Goal: Task Accomplishment & Management: Use online tool/utility

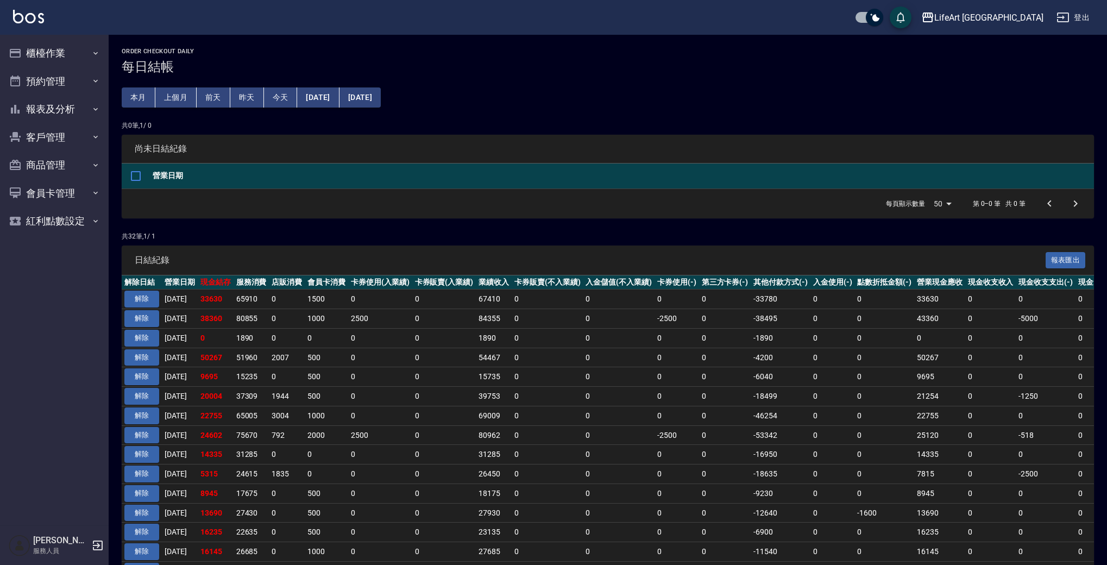
click at [572, 89] on div "Order checkout daily 每日結帳 本月 上個月 前天 昨天 今天 [DATE] [DATE] 共 0 筆, 1 / 0 尚未日結紀錄 營業日…" at bounding box center [608, 501] width 998 height 933
click at [75, 56] on button "櫃檯作業" at bounding box center [54, 53] width 100 height 28
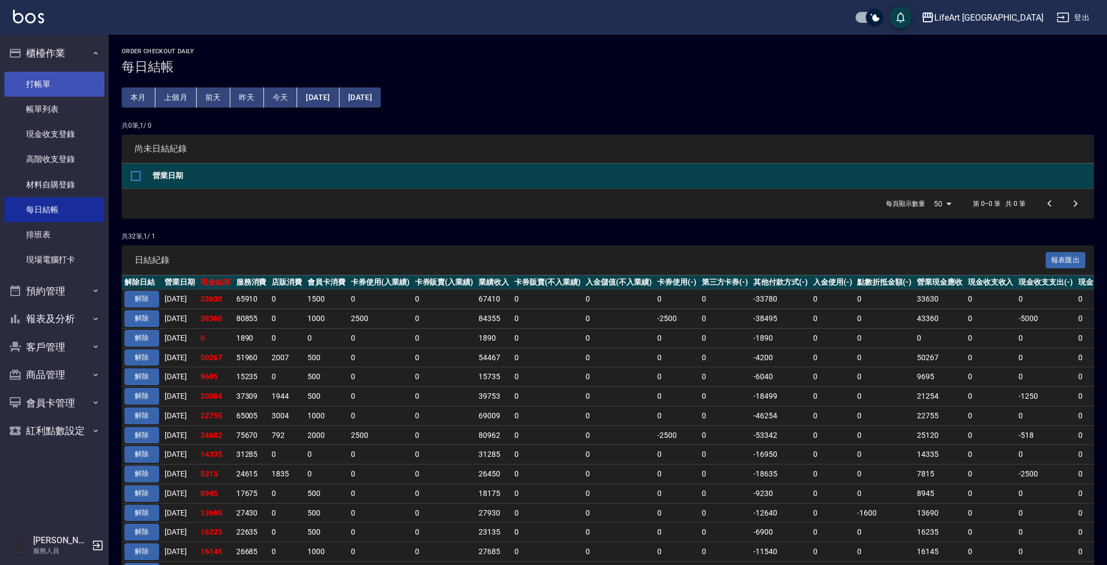
click at [71, 78] on link "打帳單" at bounding box center [54, 84] width 100 height 25
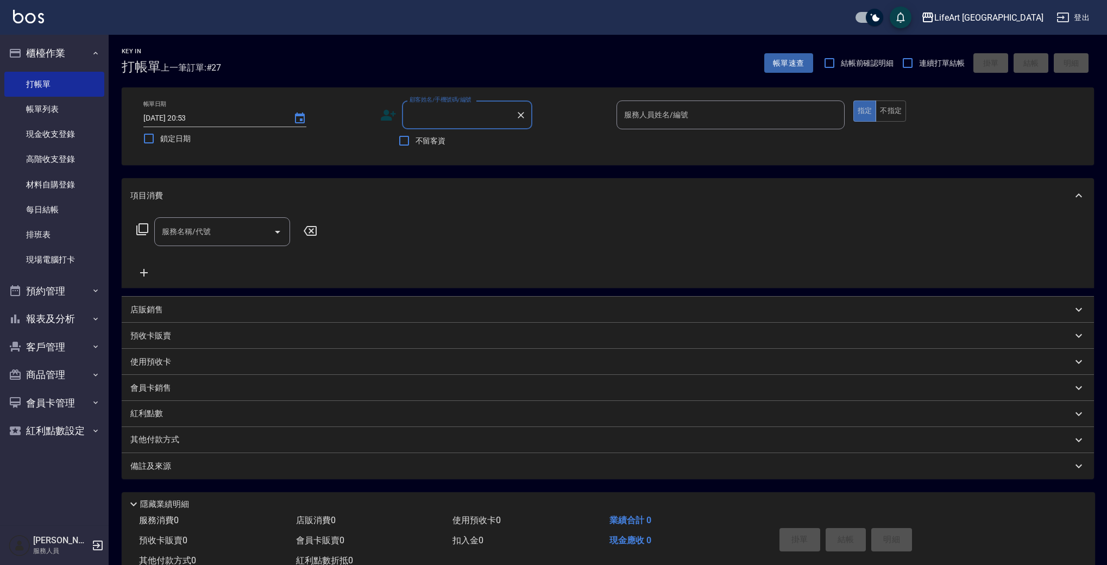
click at [631, 56] on div "Key In 打帳單 上一筆訂單:#27 帳單速查 結帳前確認明細 連續打單結帳 掛單 結帳 明細" at bounding box center [601, 55] width 985 height 40
click at [432, 122] on input "顧客姓名/手機號碼/編號" at bounding box center [459, 114] width 104 height 19
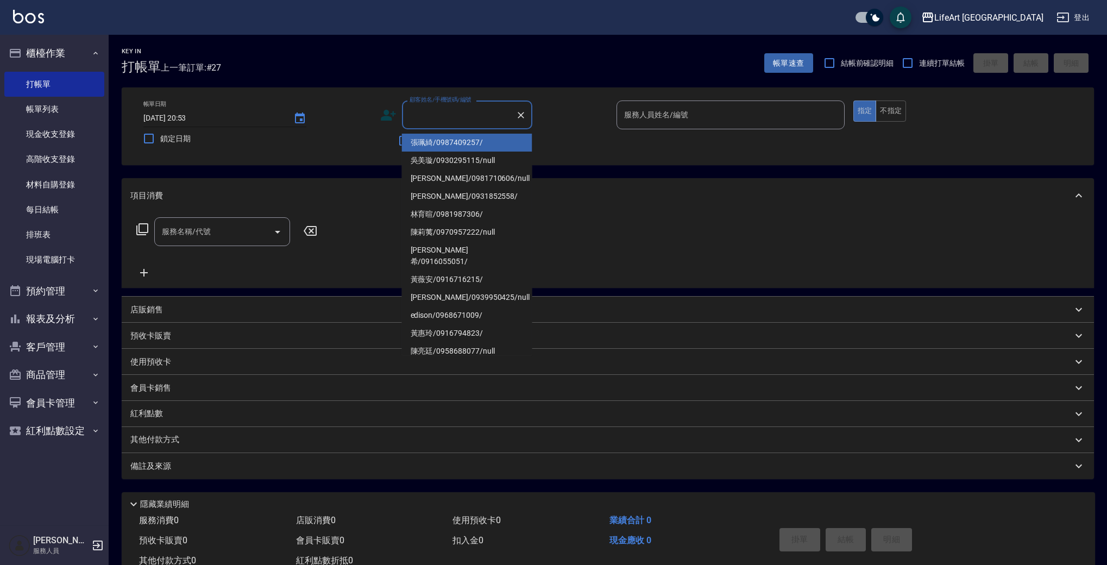
drag, startPoint x: 480, startPoint y: 135, endPoint x: 236, endPoint y: 123, distance: 244.1
click at [480, 136] on li "張珮綺/0987409257/" at bounding box center [467, 143] width 130 height 18
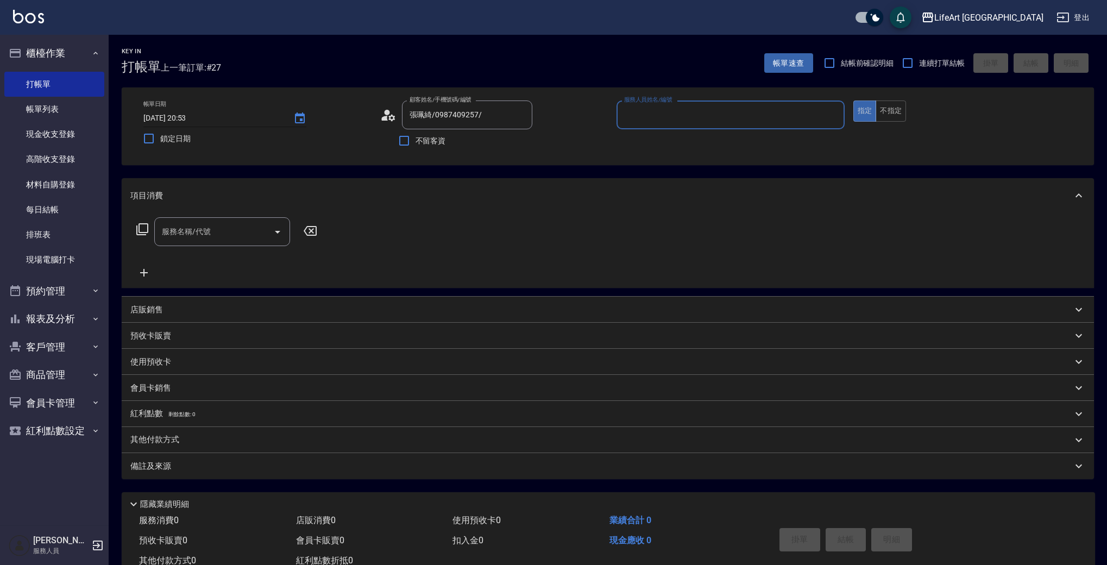
type input "張珮綺/0987409257/"
type input "[PERSON_NAME]"
click at [254, 116] on input "[DATE] 20:53" at bounding box center [212, 118] width 139 height 18
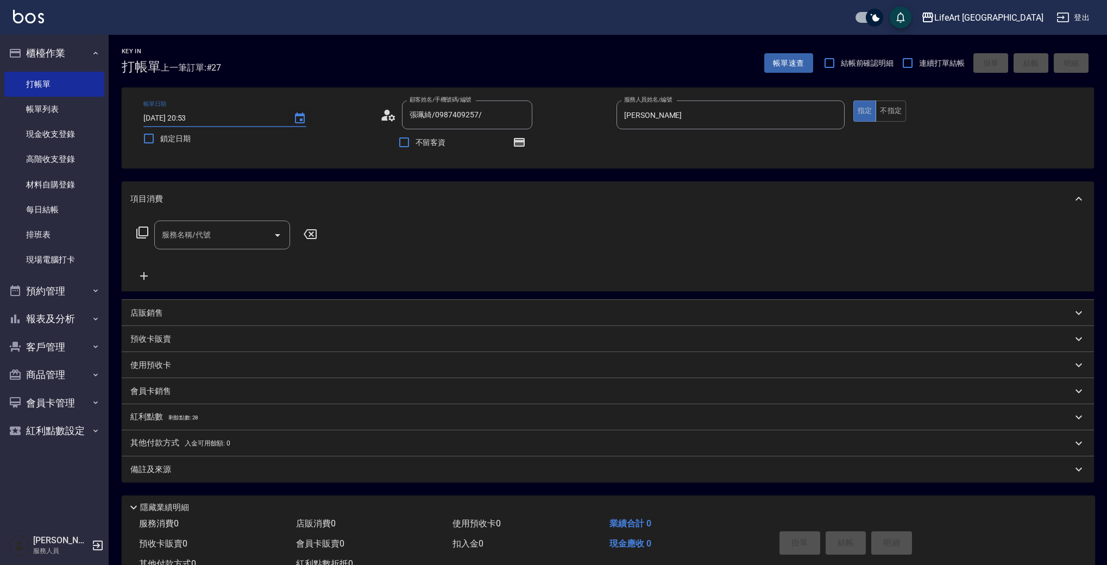
click at [289, 111] on button "Choose date, selected date is 2025-10-05" at bounding box center [300, 118] width 26 height 26
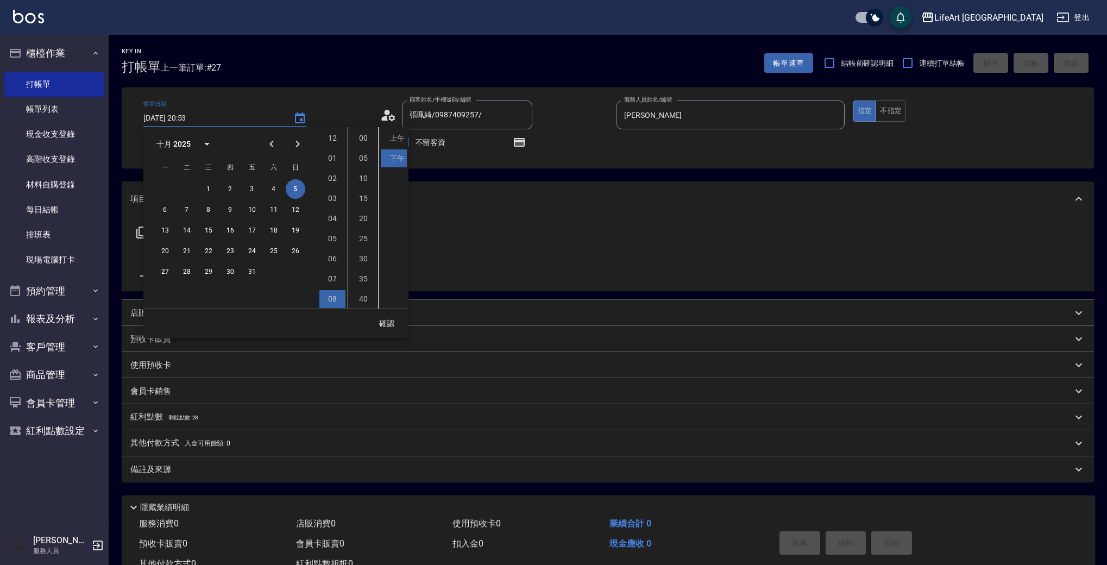
scroll to position [61, 0]
click at [520, 142] on icon "button" at bounding box center [519, 142] width 13 height 13
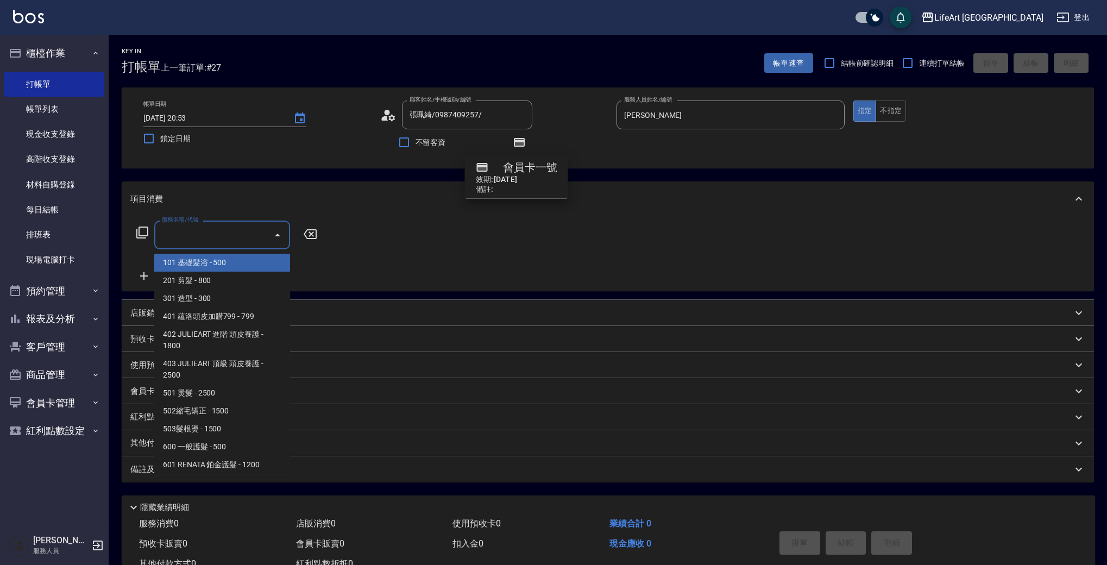
drag, startPoint x: 175, startPoint y: 237, endPoint x: 198, endPoint y: 268, distance: 38.6
click at [175, 237] on input "服務名稱/代號" at bounding box center [214, 234] width 110 height 19
click at [201, 267] on span "101 基礎髮浴 - 500" at bounding box center [222, 263] width 136 height 18
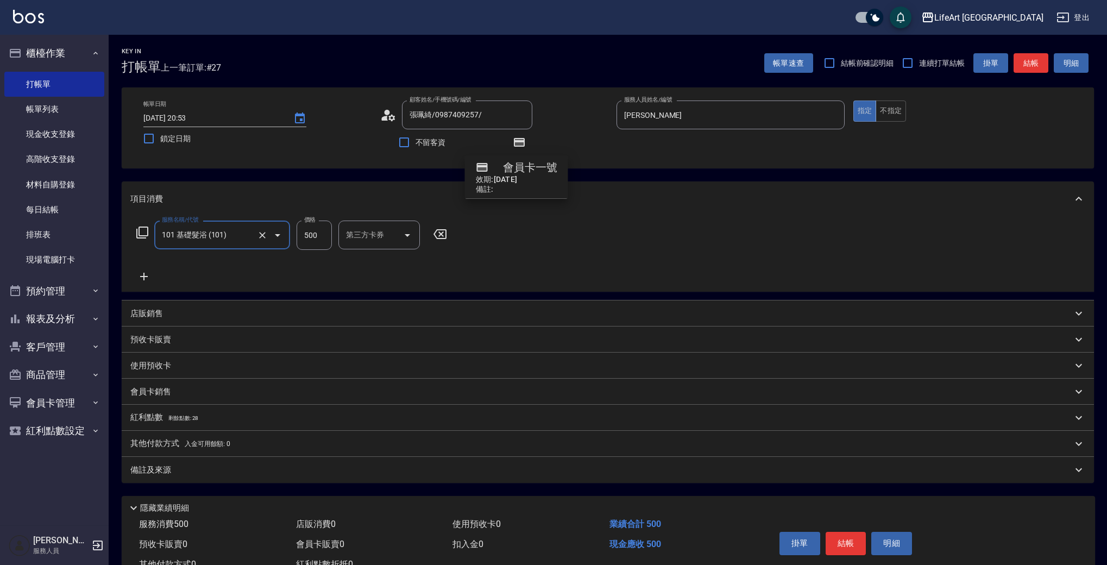
type input "101 基礎髮浴 (101)"
drag, startPoint x: 324, startPoint y: 234, endPoint x: 292, endPoint y: 234, distance: 32.6
click at [293, 235] on div "服務名稱/代號 101 基礎髮浴 (101) 服務名稱/代號 價格 500 價格 洗-1 洗-1 第三方卡券 第三方卡券" at bounding box center [327, 234] width 395 height 29
type input "450"
click at [151, 396] on p "會員卡銷售" at bounding box center [150, 391] width 41 height 11
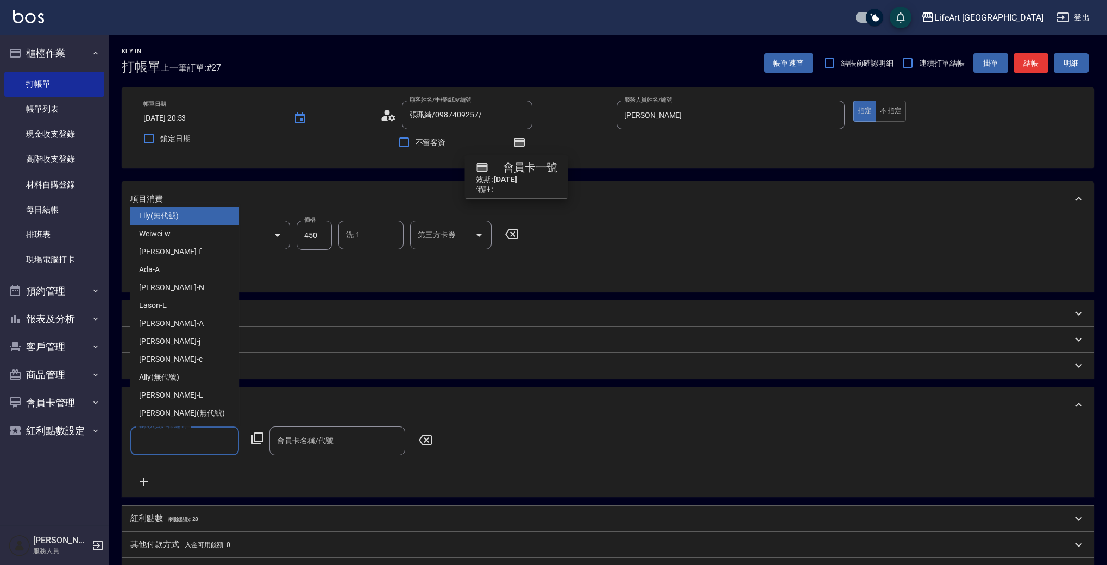
click at [175, 434] on input "服務人員姓名/編號" at bounding box center [184, 440] width 99 height 19
click at [168, 345] on span "[PERSON_NAME]" at bounding box center [169, 341] width 61 height 11
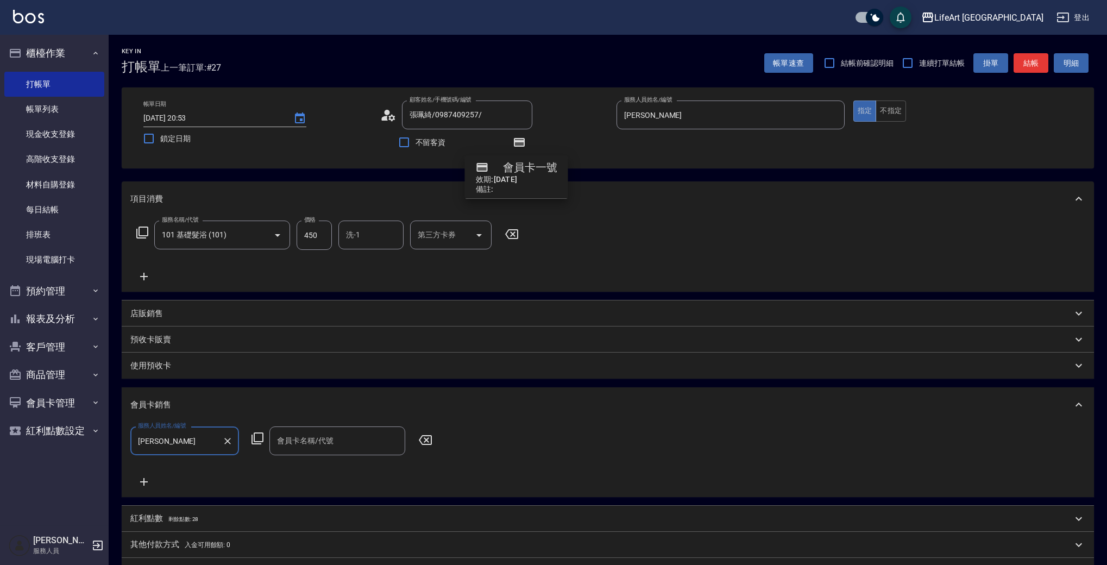
type input "[PERSON_NAME]"
click at [325, 440] on input "會員卡名稱/代號" at bounding box center [337, 440] width 126 height 19
click at [322, 461] on span "會員卡一號 - 01" at bounding box center [337, 469] width 136 height 18
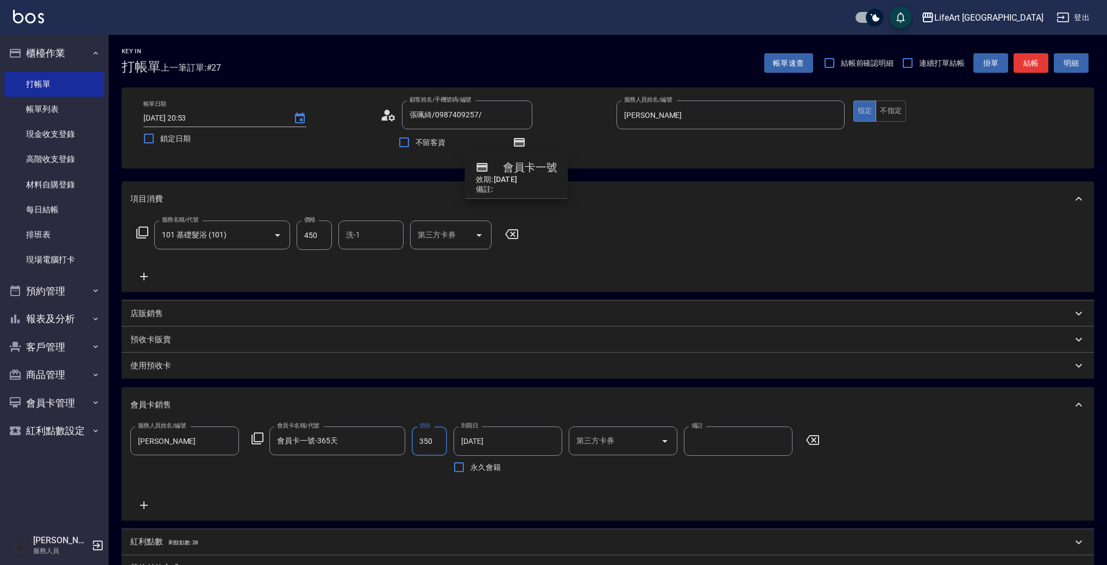
type input "會員卡一號-365天"
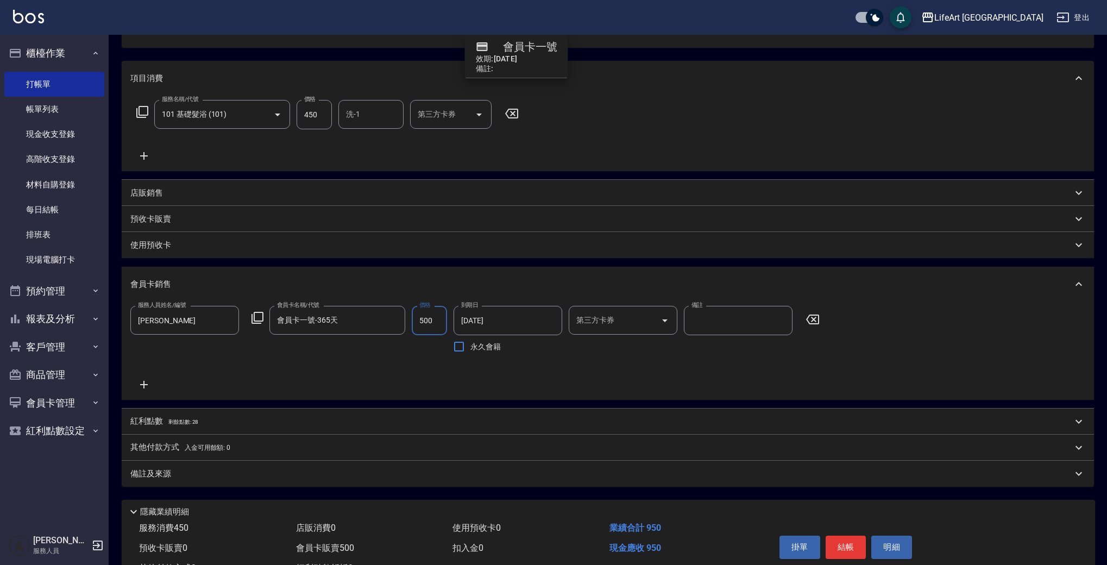
scroll to position [165, 0]
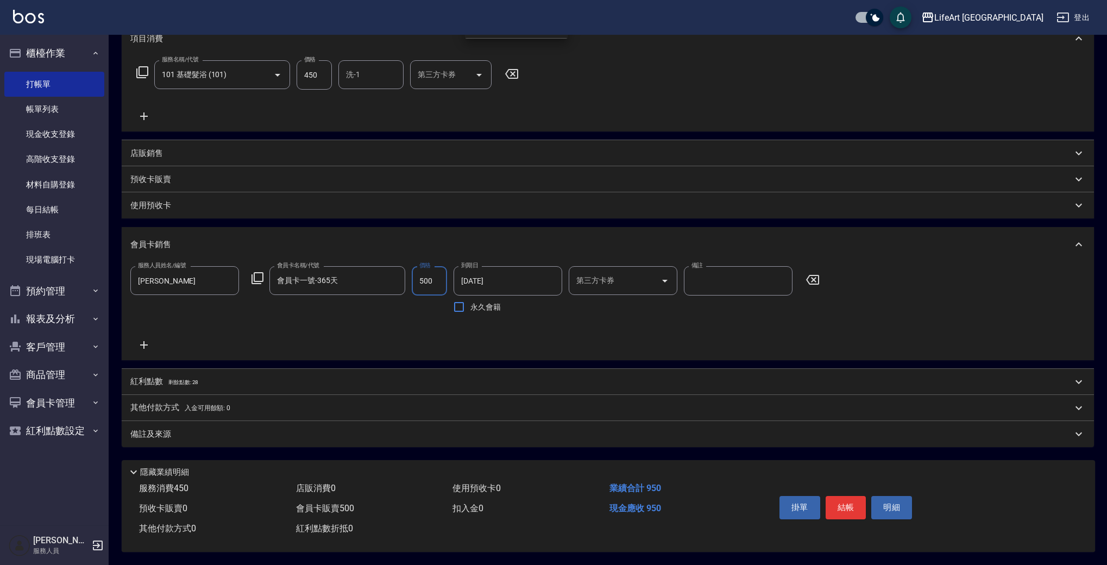
type input "500"
click at [248, 428] on div "備註及來源" at bounding box center [601, 433] width 942 height 11
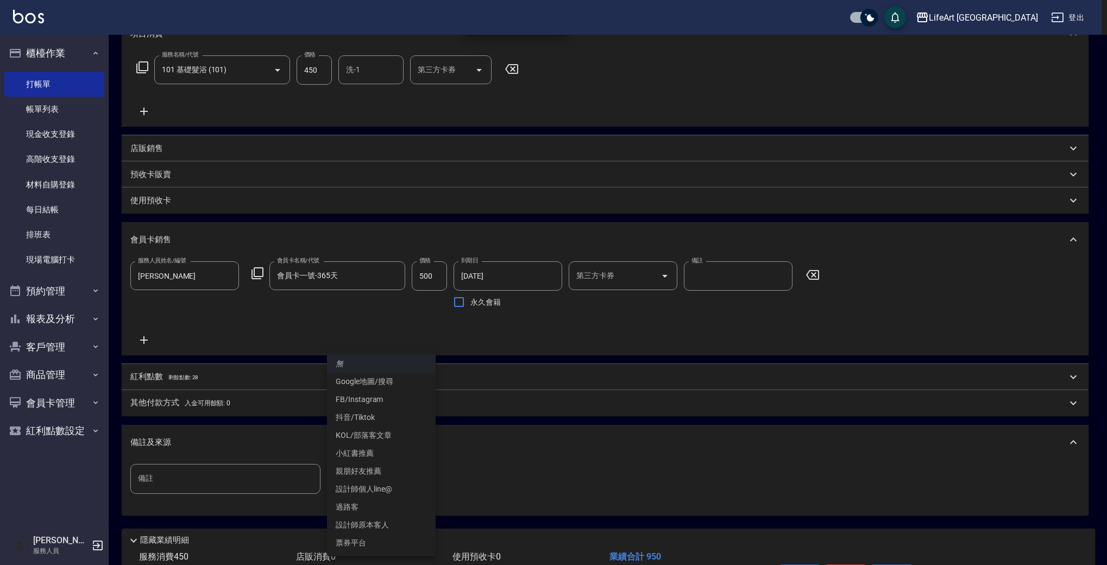
drag, startPoint x: 389, startPoint y: 474, endPoint x: 393, endPoint y: 491, distance: 17.8
click at [389, 474] on body "LifeArt 蘆洲 登出 櫃檯作業 打帳單 帳單列表 現金收支登錄 高階收支登錄 材料自購登錄 每日結帳 排班表 現場電腦打卡 預約管理 預約管理 單日預約…" at bounding box center [553, 234] width 1107 height 798
click at [389, 522] on li "設計師原本客人" at bounding box center [381, 525] width 109 height 18
type input "設計師原本客人"
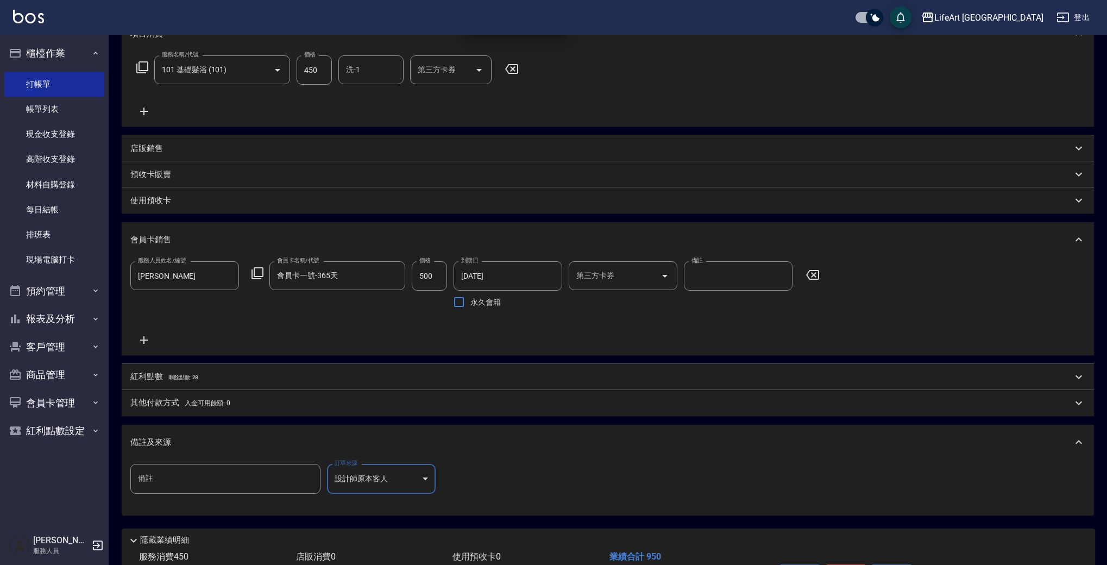
click at [165, 375] on p "紅利點數 剩餘點數: 28" at bounding box center [164, 377] width 68 height 12
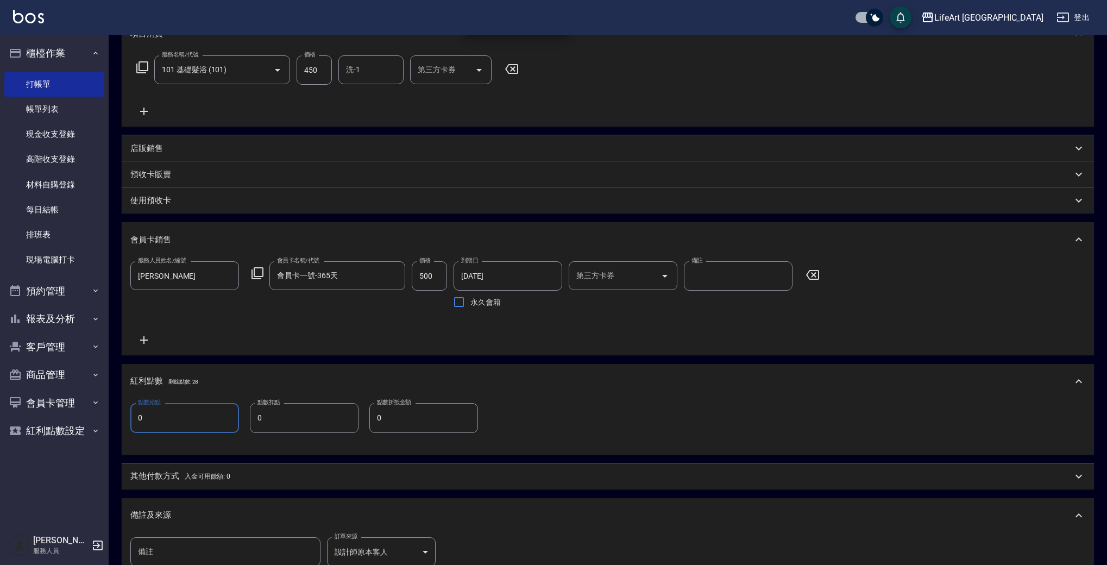
drag, startPoint x: 160, startPoint y: 421, endPoint x: 116, endPoint y: 420, distance: 44.0
click at [116, 420] on div "Key In 打帳單 上一筆訂單:#27 帳單速查 結帳前確認明細 連續打單結帳 掛單 結帳 明細 帳單日期 [DATE] 20:53 鎖定日期 顧客姓名/手…" at bounding box center [608, 288] width 998 height 836
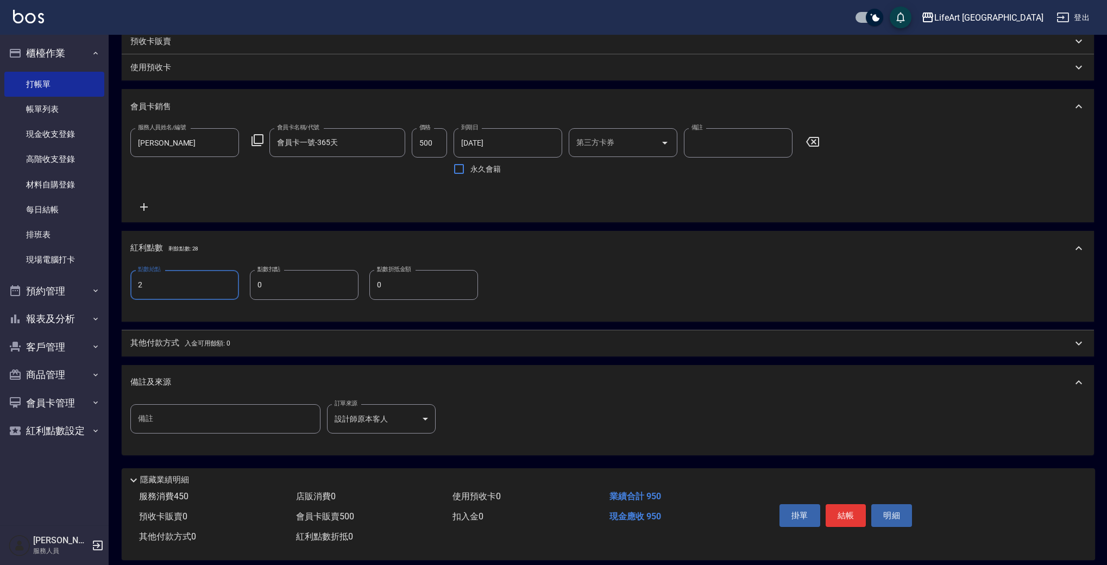
scroll to position [311, 0]
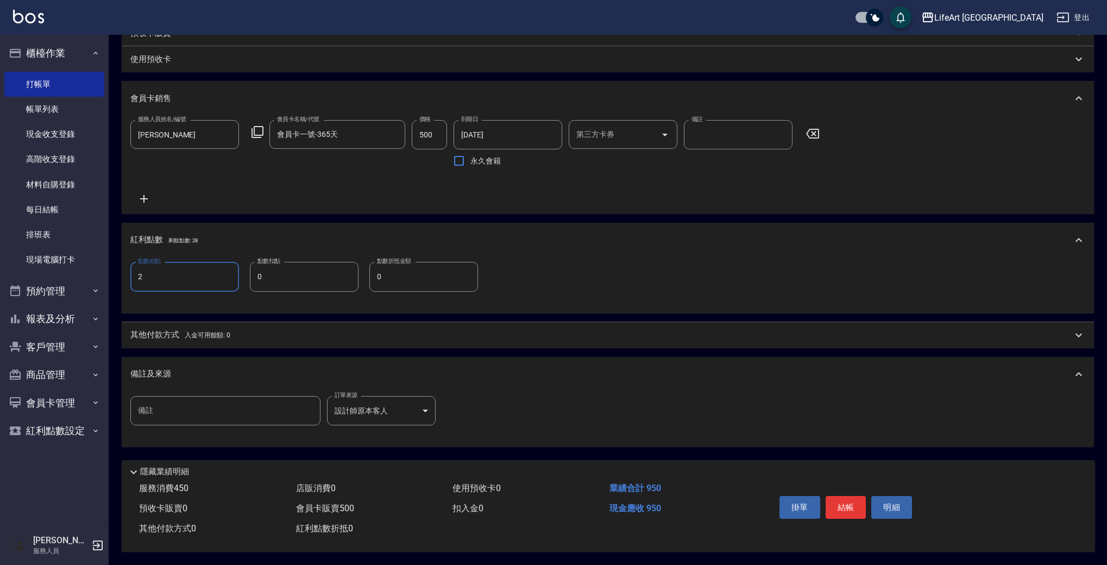
drag, startPoint x: 169, startPoint y: 275, endPoint x: 117, endPoint y: 274, distance: 52.1
click at [117, 274] on div "Key In 打帳單 上一筆訂單:#27 帳單速查 結帳前確認明細 連續打單結帳 掛單 結帳 明細 帳單日期 [DATE] 20:53 鎖定日期 顧客姓名/手…" at bounding box center [608, 147] width 998 height 836
type input "1"
click at [860, 508] on button "結帳" at bounding box center [845, 507] width 41 height 23
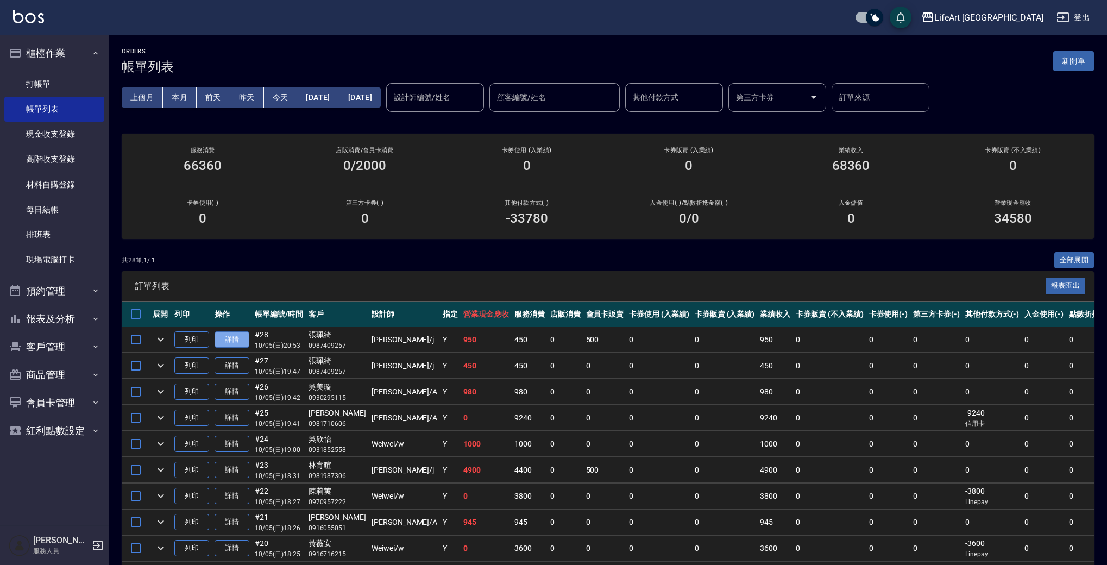
click at [242, 335] on link "詳情" at bounding box center [231, 339] width 35 height 17
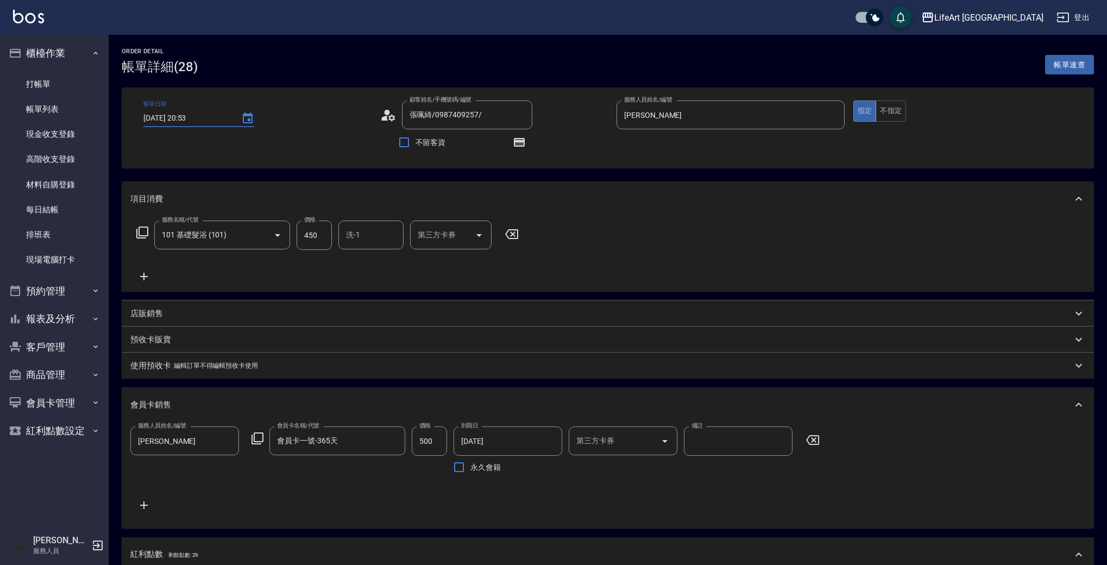
type input "張珮綺/0987409257/"
type input "101 基礎髮浴 (101)"
click at [217, 120] on input "[DATE] 20:53" at bounding box center [186, 118] width 87 height 18
click at [243, 118] on icon "Choose date, selected date is 2025-10-05" at bounding box center [247, 118] width 13 height 13
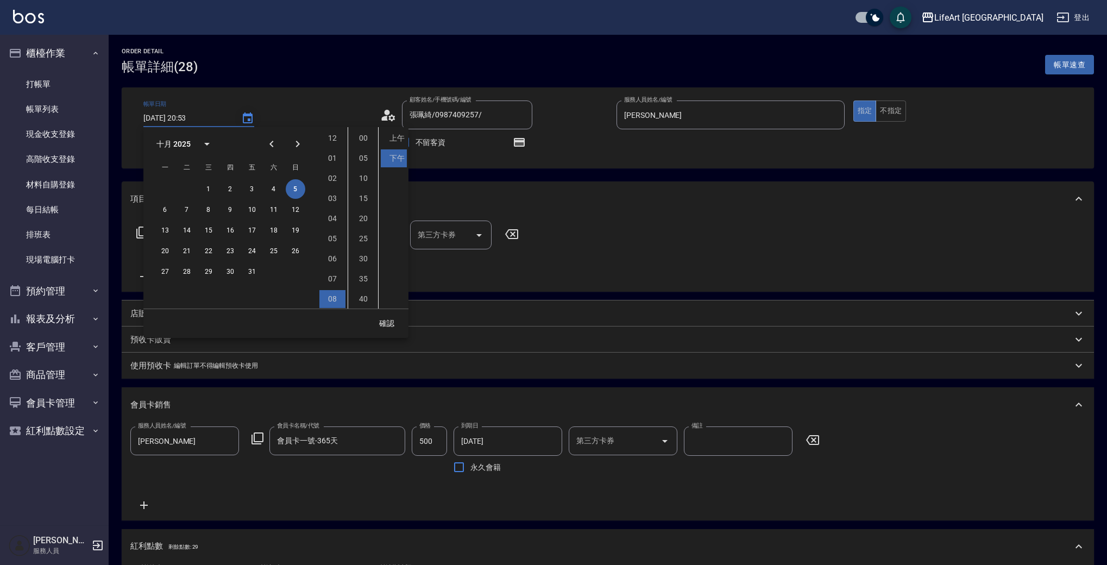
scroll to position [61, 0]
click at [245, 118] on icon "Choose date, selected date is 2025-10-05" at bounding box center [247, 118] width 13 height 13
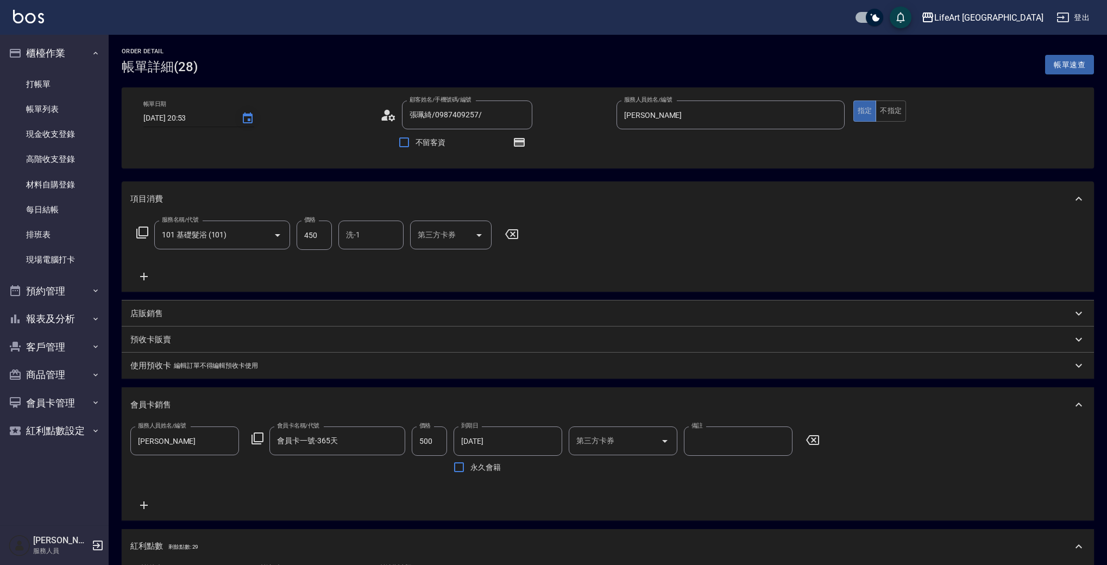
click at [251, 118] on icon "Choose date, selected date is 2025-10-05" at bounding box center [247, 118] width 13 height 13
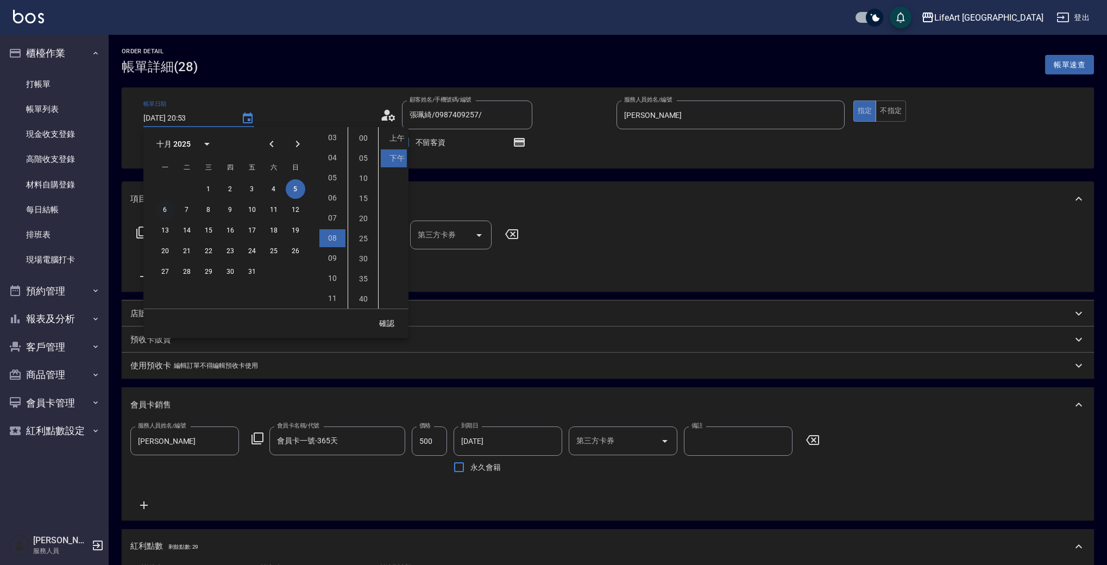
click at [164, 212] on button "6" at bounding box center [165, 210] width 20 height 20
type input "[DATE] 20:53"
click at [388, 318] on button "確認" at bounding box center [386, 323] width 35 height 20
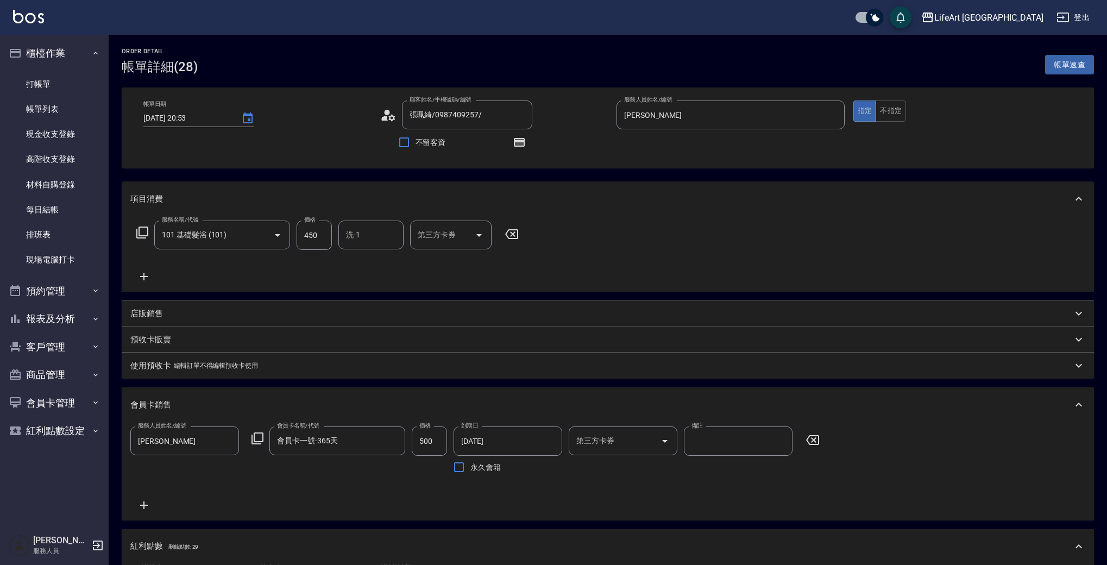
scroll to position [314, 0]
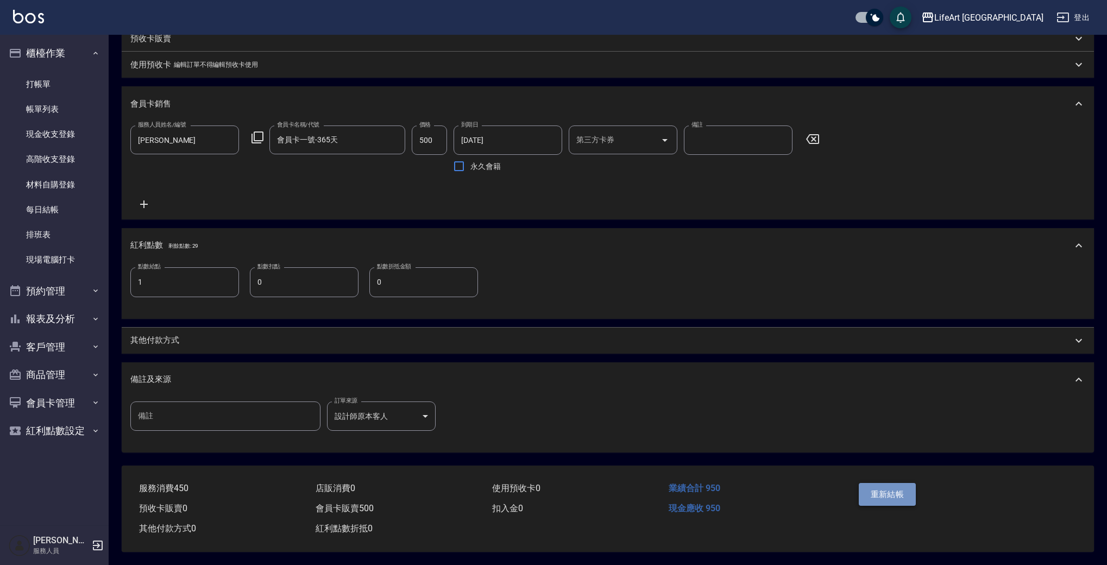
click at [887, 486] on button "重新結帳" at bounding box center [887, 494] width 58 height 23
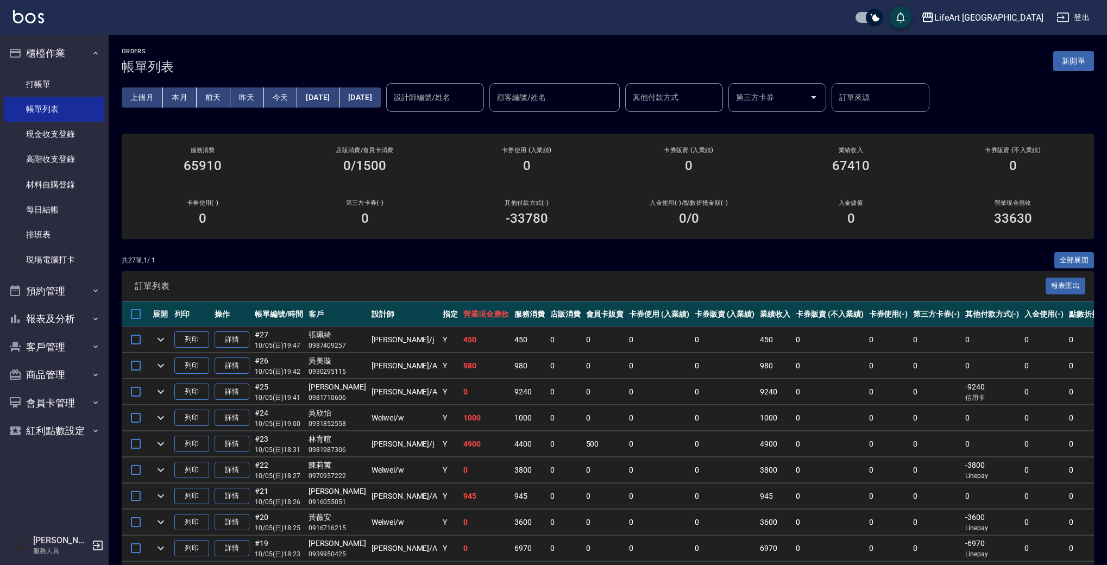
click at [381, 94] on button "[DATE]" at bounding box center [359, 97] width 41 height 20
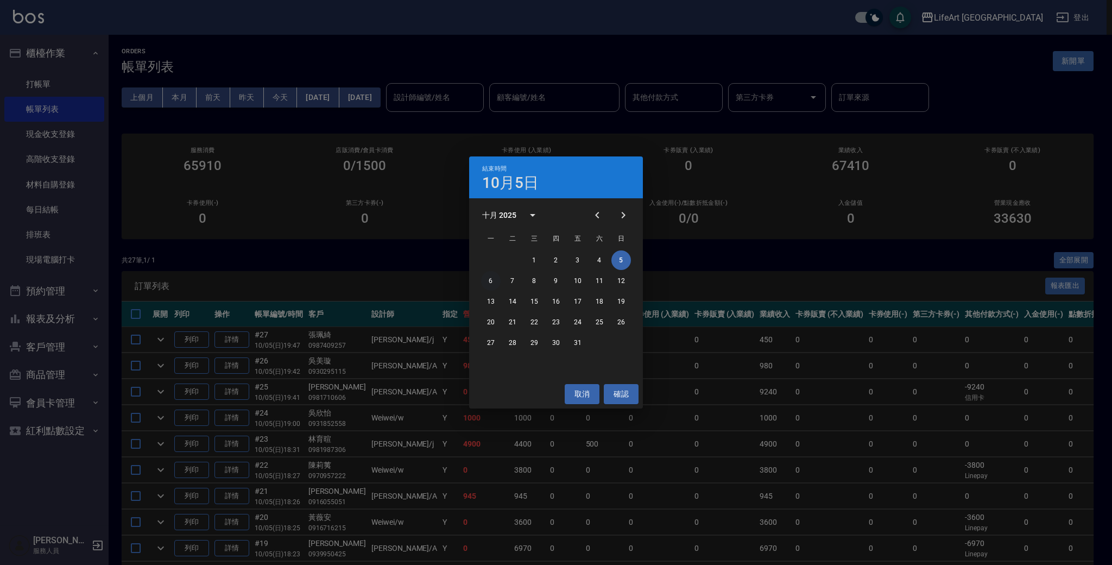
click at [491, 280] on button "6" at bounding box center [491, 281] width 20 height 20
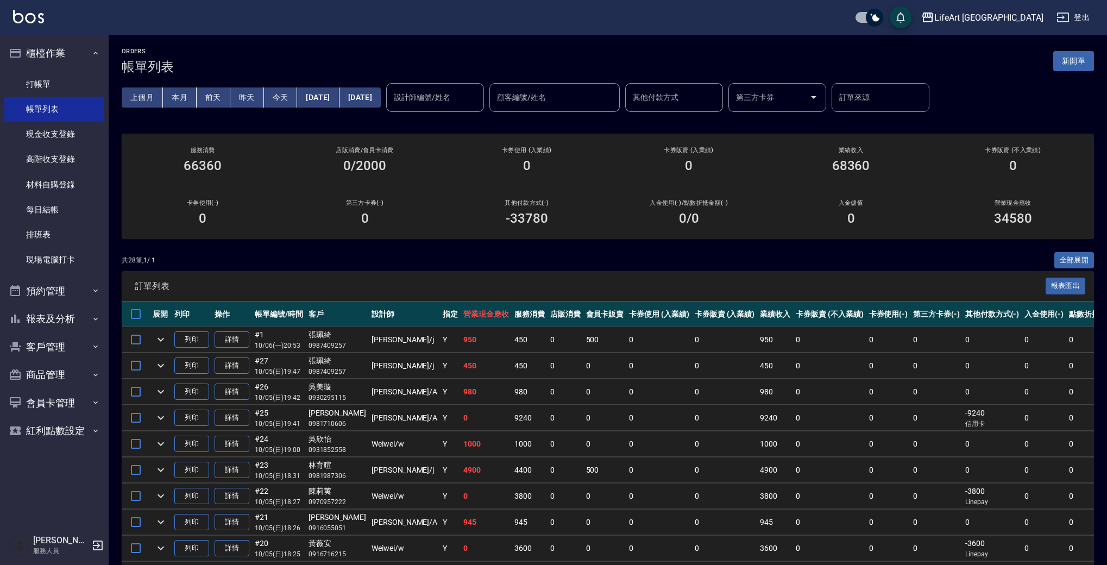
click at [404, 120] on div "ORDERS 帳單列表 新開單 上個月 本月 前天 昨天 今天 [DATE] [DATE] 設計師編號/姓名 設計師編號/姓名 顧客編號/姓名 顧客編號/姓名…" at bounding box center [608, 567] width 998 height 1064
click at [323, 103] on button "[DATE]" at bounding box center [318, 97] width 42 height 20
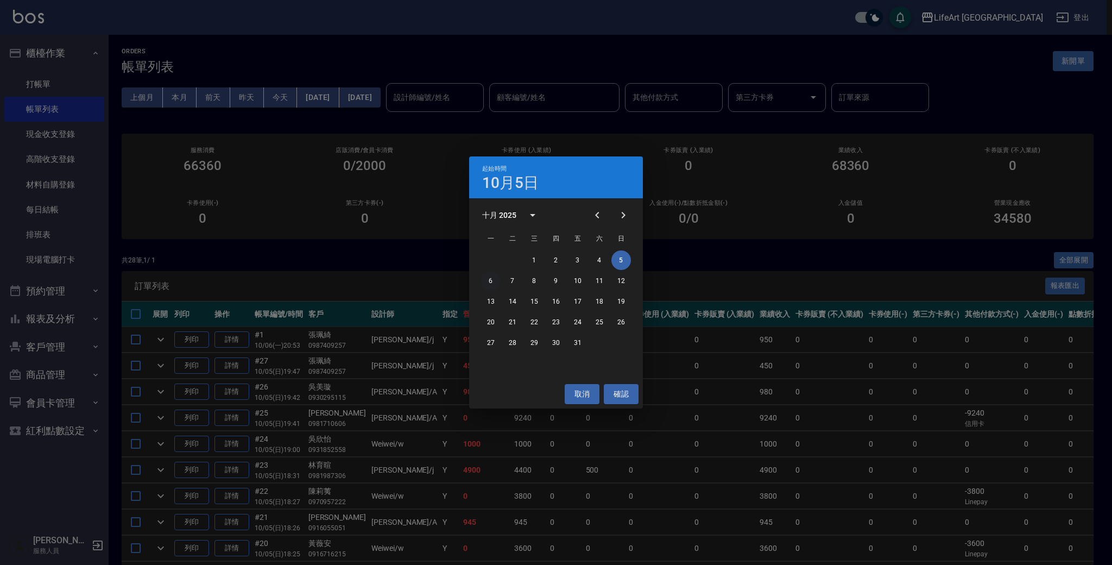
click at [490, 283] on button "6" at bounding box center [491, 281] width 20 height 20
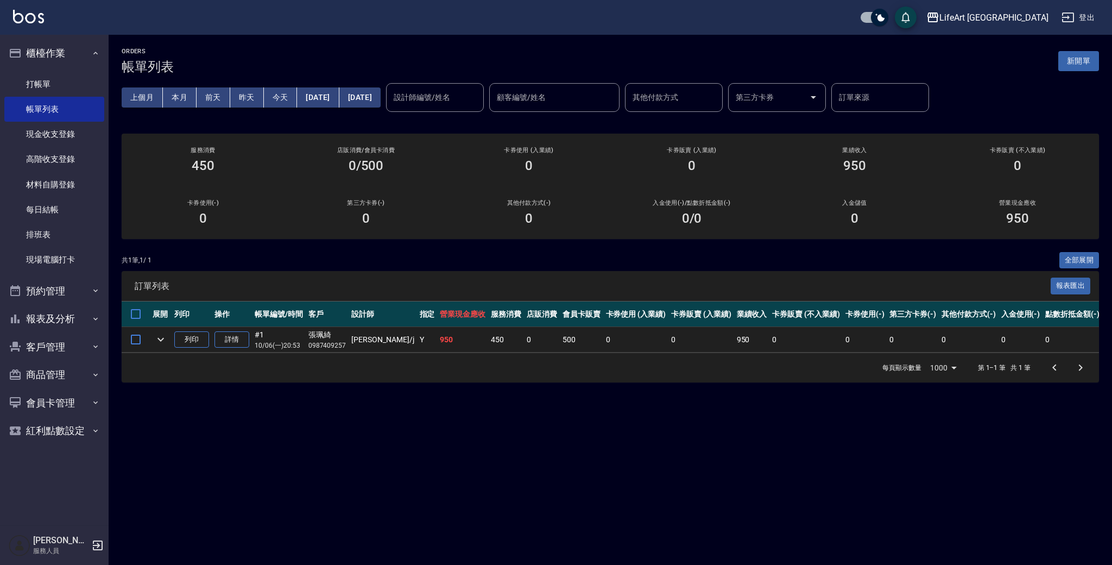
click at [540, 261] on div "共 1 筆, 1 / 1 全部展開" at bounding box center [610, 260] width 977 height 17
click at [323, 97] on button "[DATE]" at bounding box center [318, 97] width 42 height 20
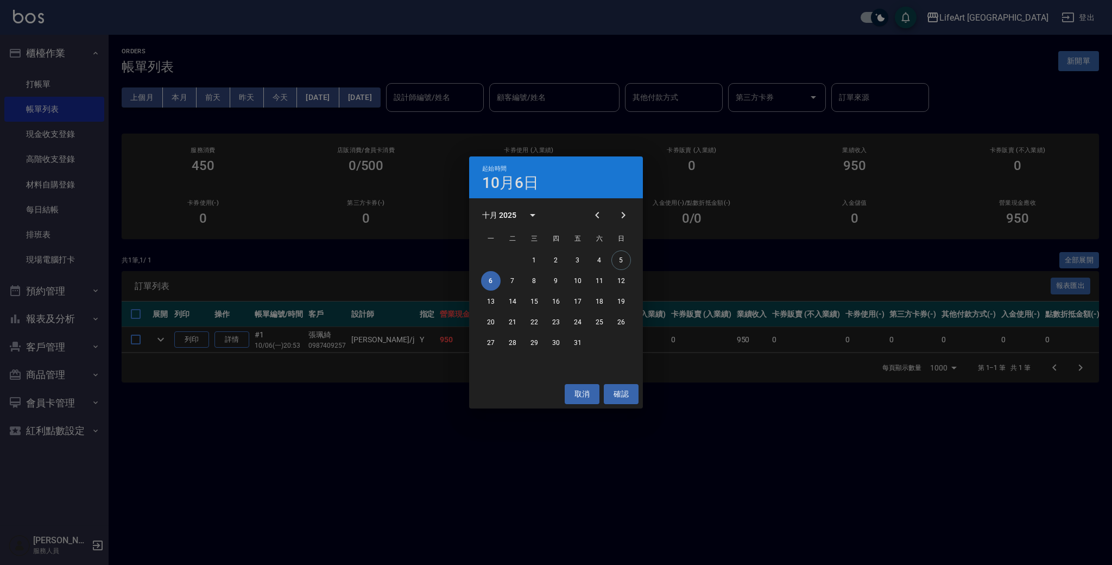
click at [276, 92] on div "起始時間 10月6日 十月 2025 一 二 三 四 五 六 日 1 2 3 4 5 6 7 8 9 10 11 12 13 14 15 16 17 18 1…" at bounding box center [556, 282] width 1112 height 565
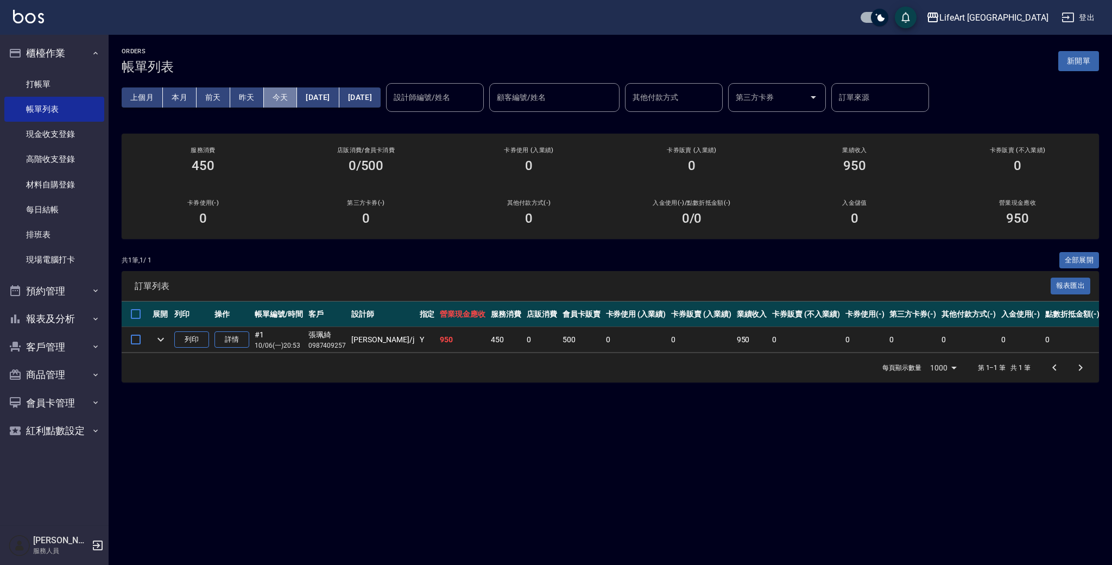
click at [276, 97] on button "今天" at bounding box center [281, 97] width 34 height 20
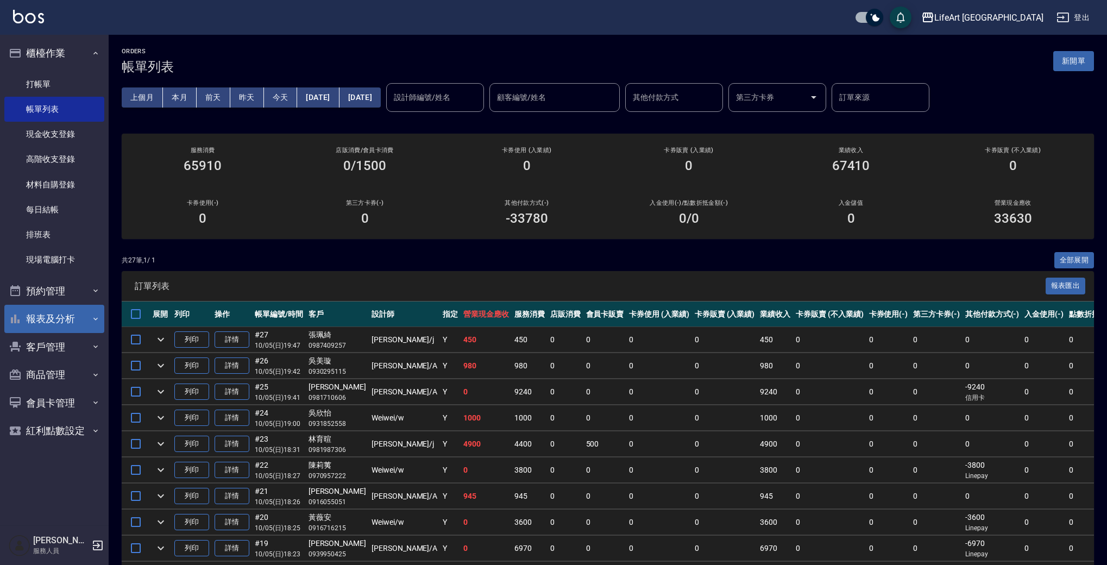
click at [77, 319] on button "報表及分析" at bounding box center [54, 319] width 100 height 28
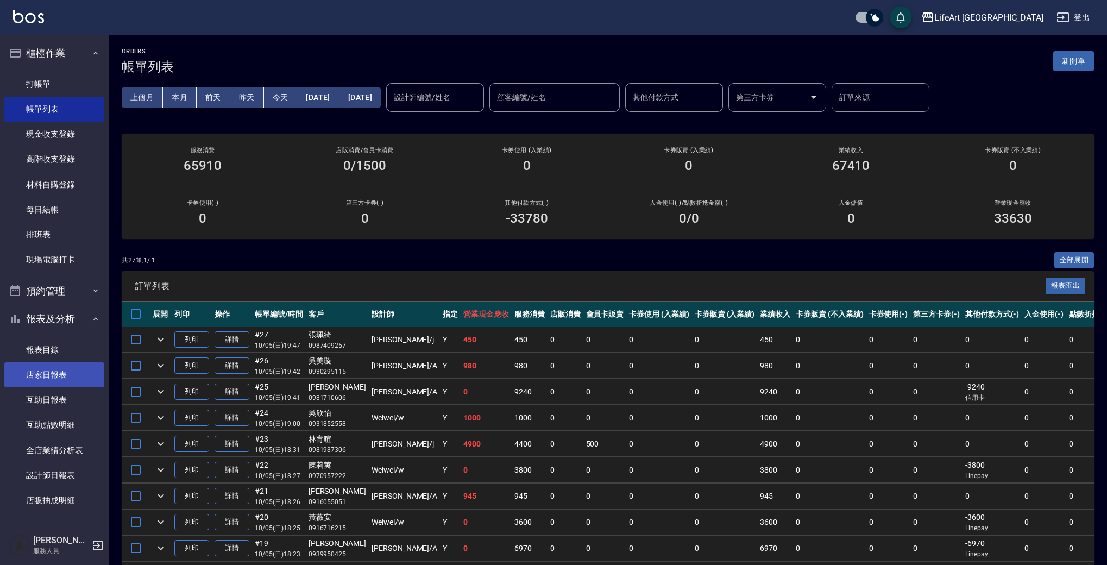
click at [65, 370] on link "店家日報表" at bounding box center [54, 374] width 100 height 25
